Goal: Task Accomplishment & Management: Use online tool/utility

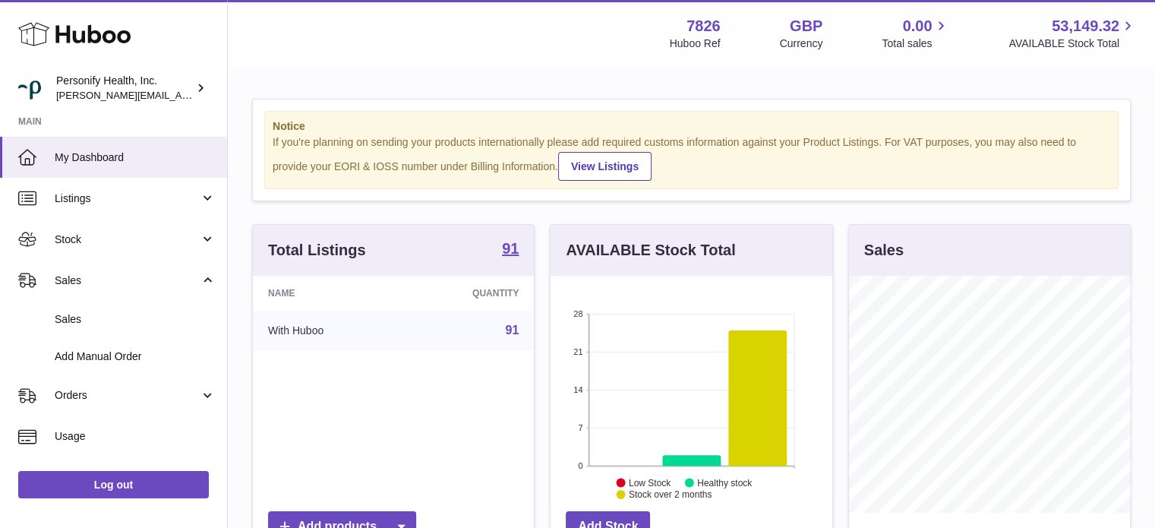
click at [93, 314] on span "Sales" at bounding box center [135, 319] width 161 height 14
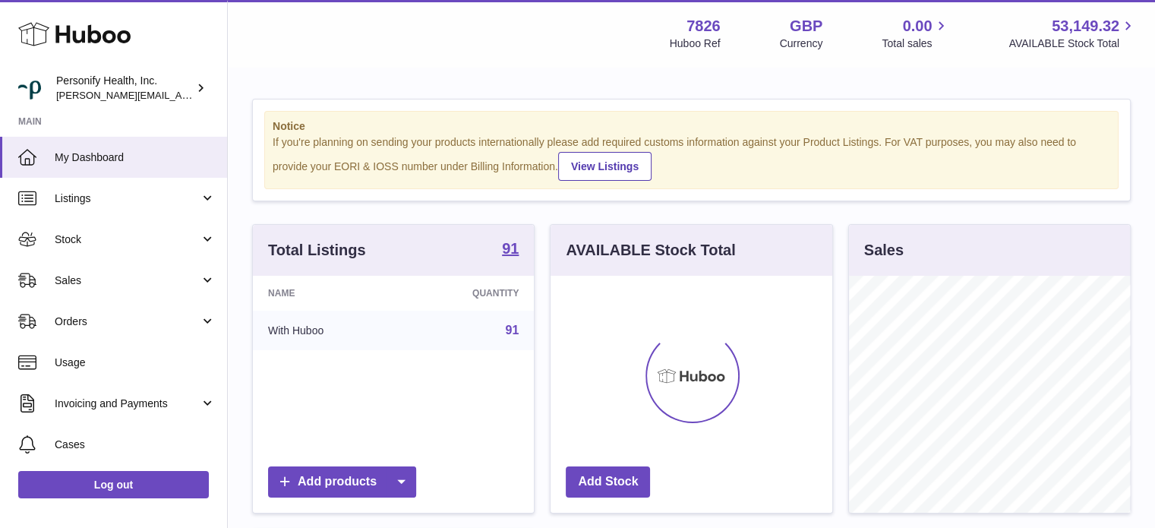
scroll to position [237, 282]
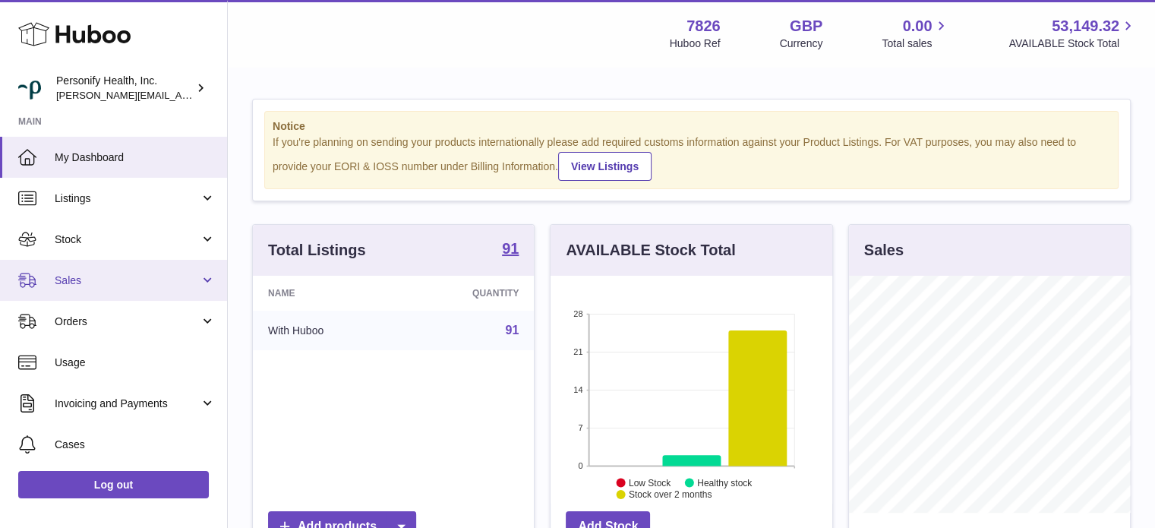
click at [75, 282] on span "Sales" at bounding box center [127, 280] width 145 height 14
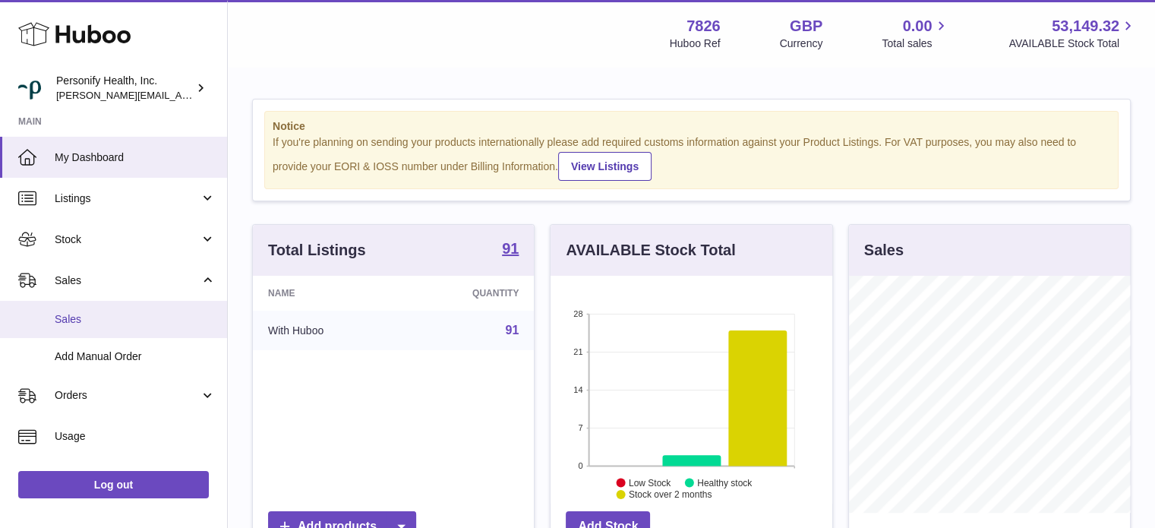
click at [90, 314] on span "Sales" at bounding box center [135, 319] width 161 height 14
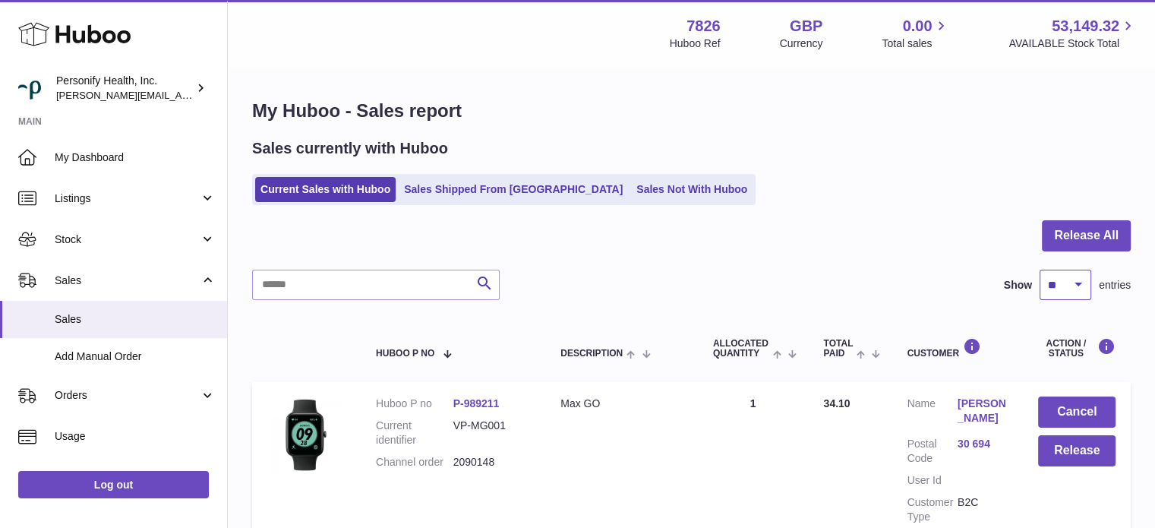
drag, startPoint x: 1060, startPoint y: 279, endPoint x: 1060, endPoint y: 289, distance: 9.9
click at [1060, 279] on select "** ** ** ***" at bounding box center [1066, 285] width 52 height 30
select select "***"
click at [1040, 270] on select "** ** ** ***" at bounding box center [1066, 285] width 52 height 30
click at [1067, 243] on button "Release All" at bounding box center [1086, 235] width 89 height 31
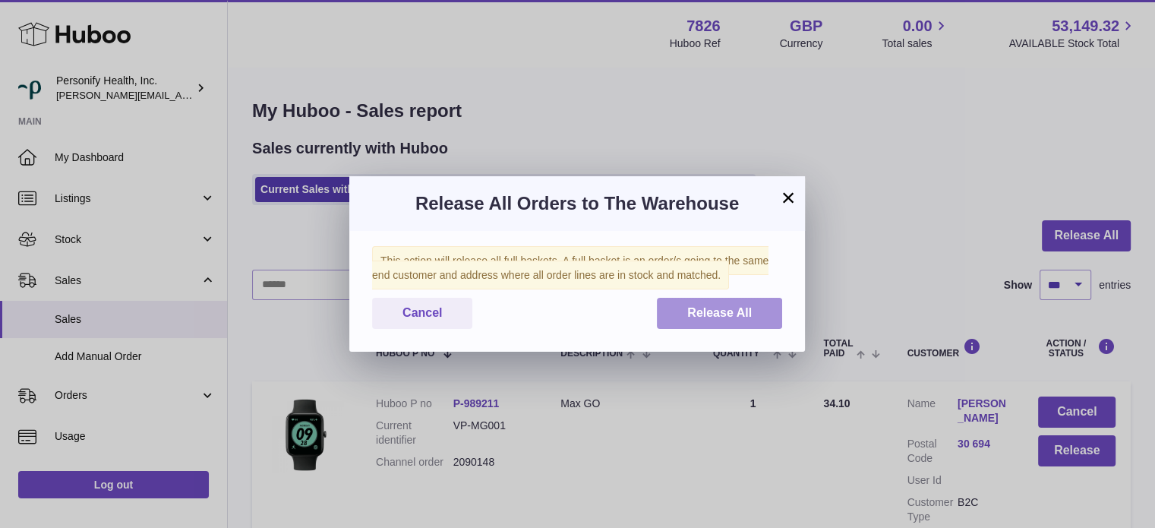
click at [697, 312] on span "Release All" at bounding box center [719, 312] width 65 height 13
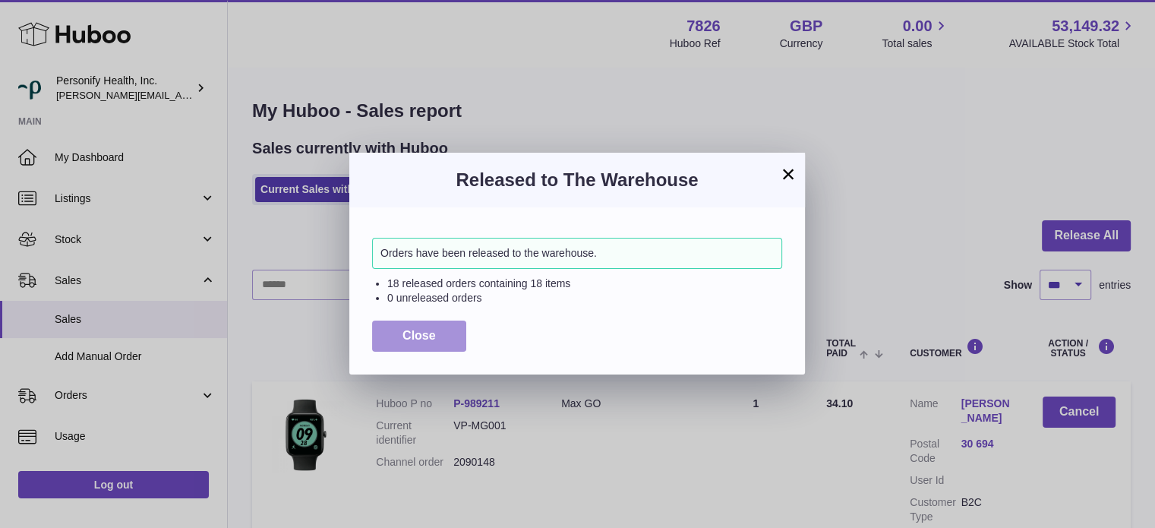
click at [410, 342] on span "Close" at bounding box center [419, 335] width 33 height 13
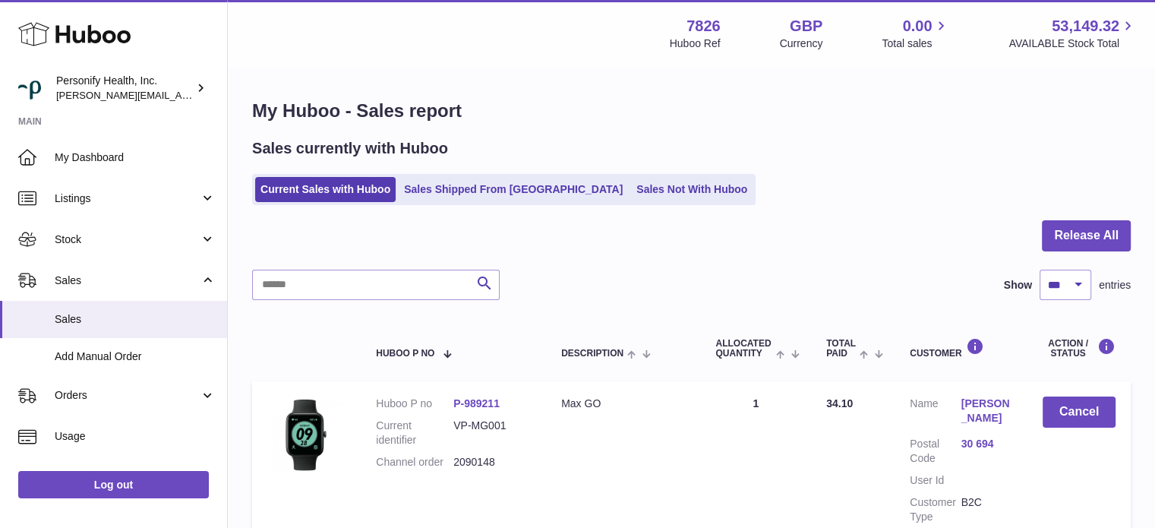
click at [97, 39] on use at bounding box center [74, 35] width 112 height 24
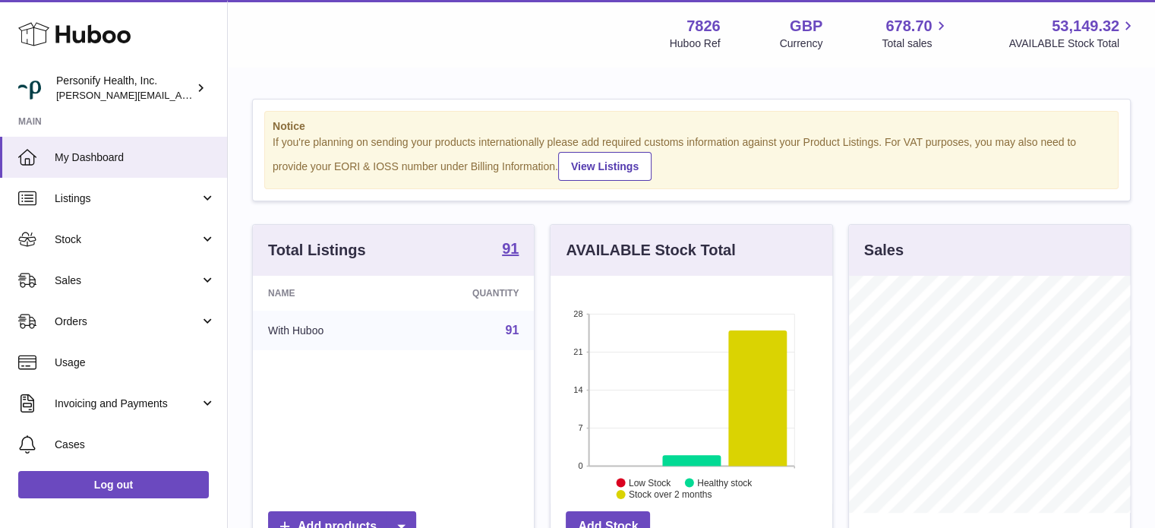
scroll to position [237, 282]
click at [115, 270] on link "Sales" at bounding box center [113, 280] width 227 height 41
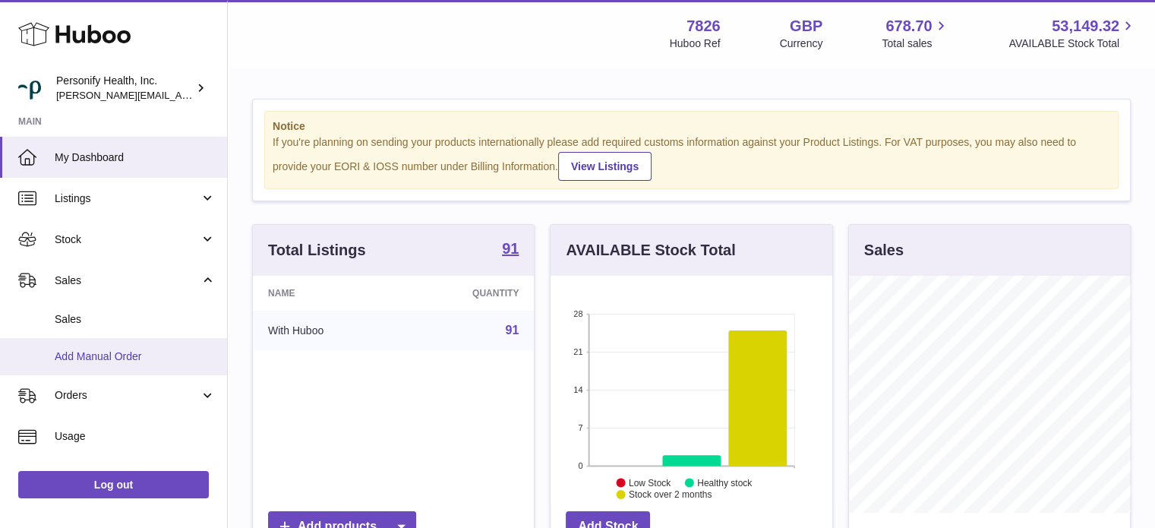
click at [125, 357] on span "Add Manual Order" at bounding box center [135, 356] width 161 height 14
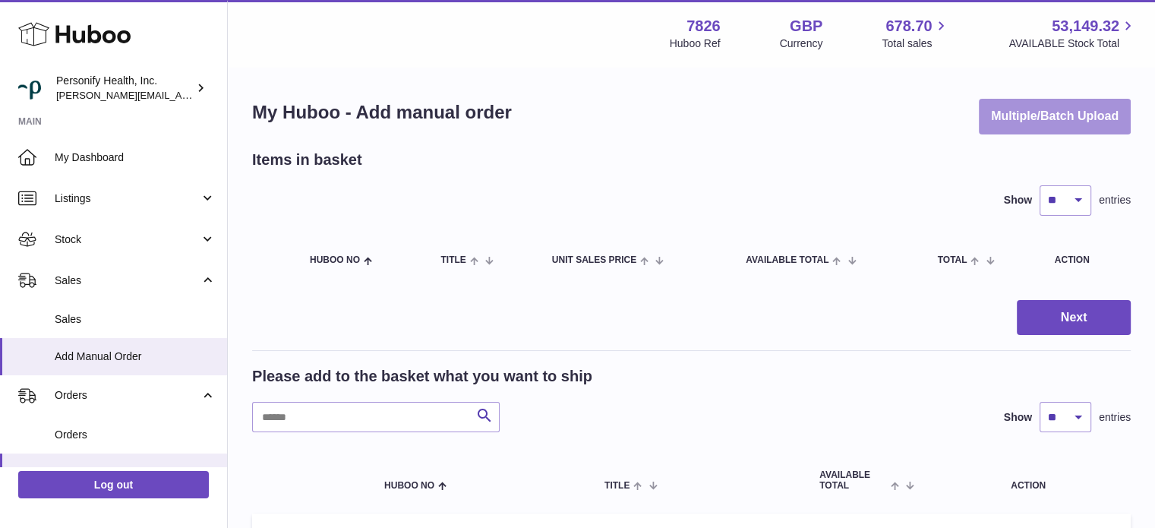
click at [1036, 126] on button "Multiple/Batch Upload" at bounding box center [1055, 117] width 152 height 36
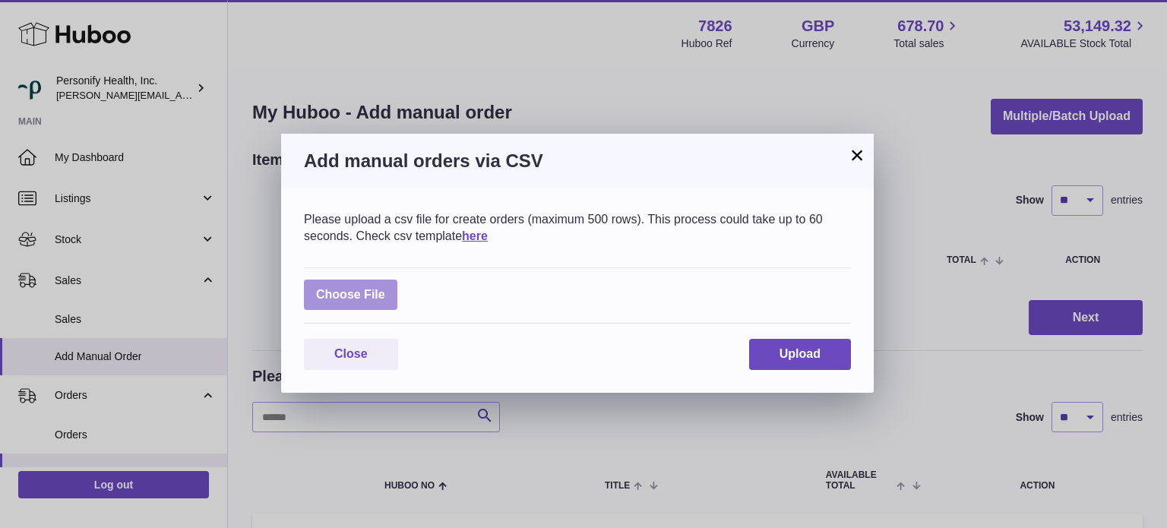
click at [353, 285] on label at bounding box center [350, 295] width 93 height 31
click at [385, 287] on input "file" at bounding box center [385, 287] width 1 height 1
type input "**********"
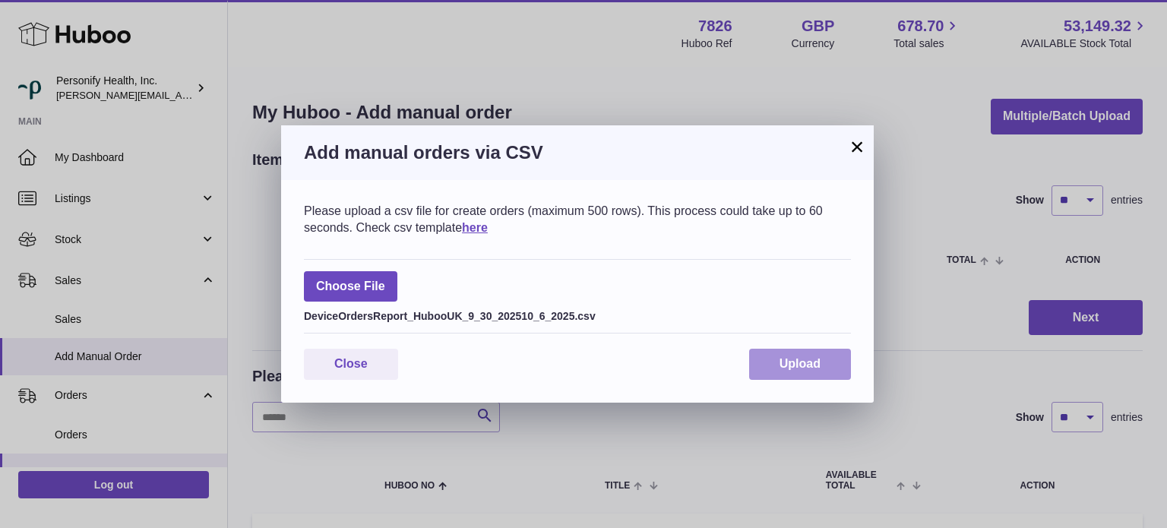
click at [826, 370] on button "Upload" at bounding box center [800, 364] width 102 height 31
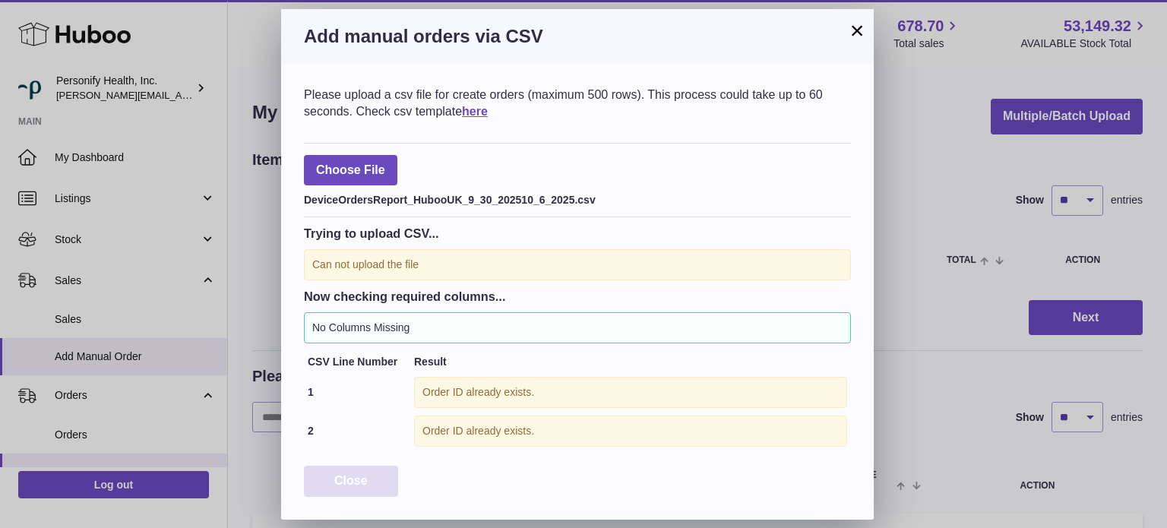
click at [381, 474] on button "Close" at bounding box center [351, 481] width 94 height 31
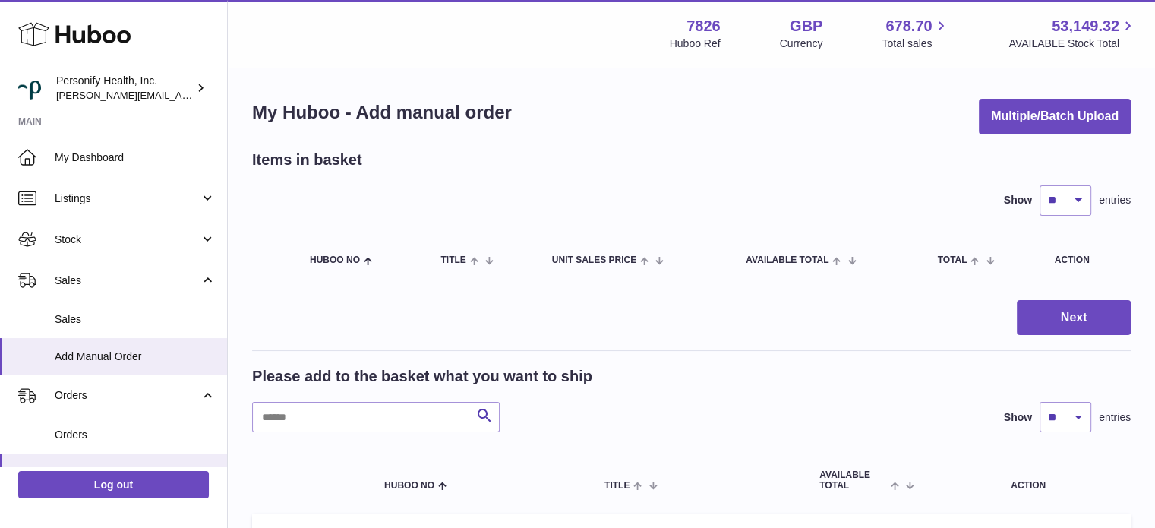
click at [99, 30] on icon at bounding box center [74, 34] width 112 height 30
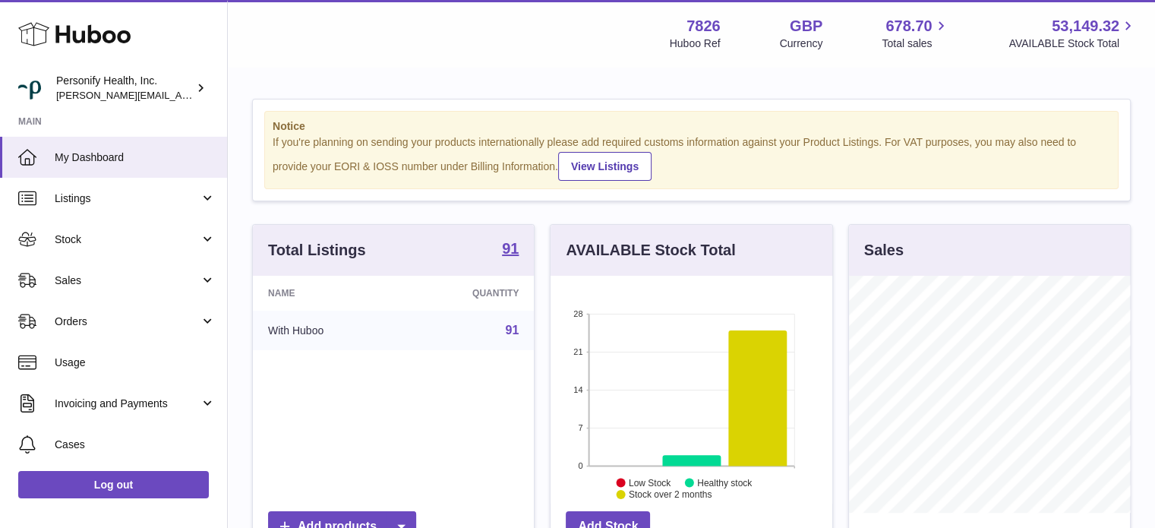
scroll to position [237, 282]
click at [340, 17] on div "Menu Huboo 7826 Huboo Ref GBP Currency 678.70 Total sales 53,149.32 AVAILABLE S…" at bounding box center [691, 33] width 891 height 35
